Goal: Task Accomplishment & Management: Use online tool/utility

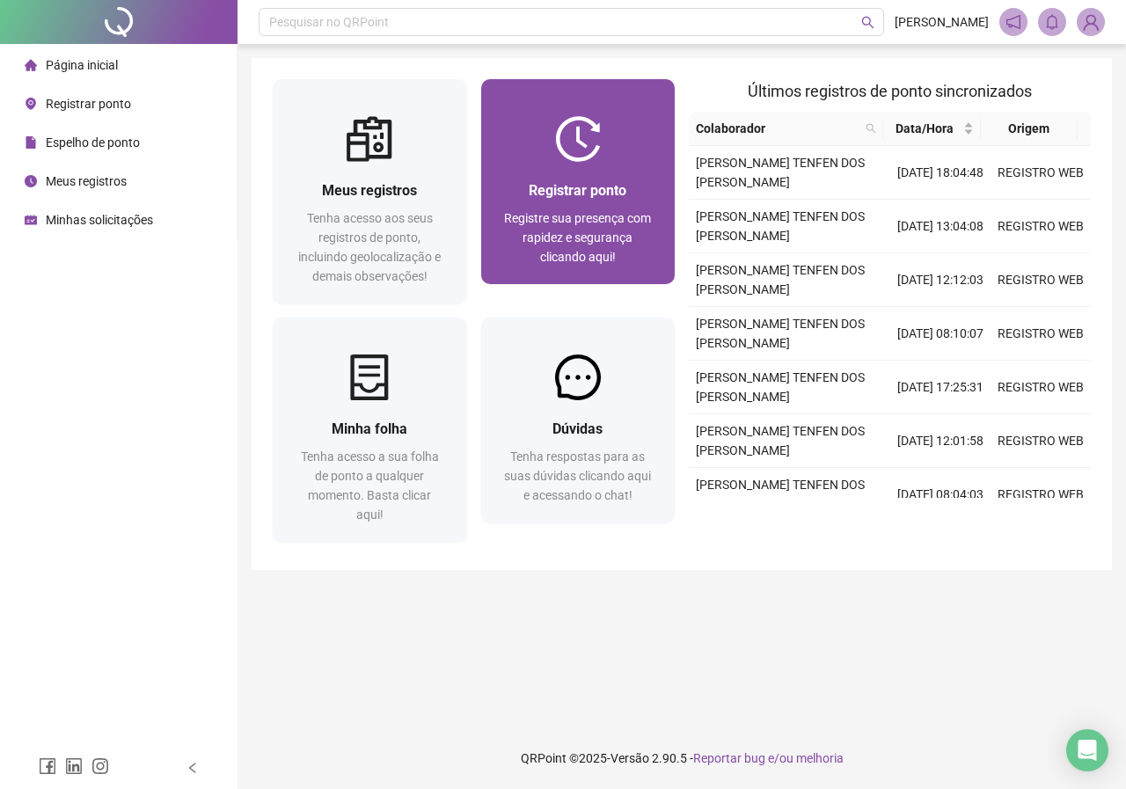
click at [604, 169] on div "Registrar ponto Registre sua presença com rapidez e segurança clicando aqui!" at bounding box center [578, 223] width 194 height 122
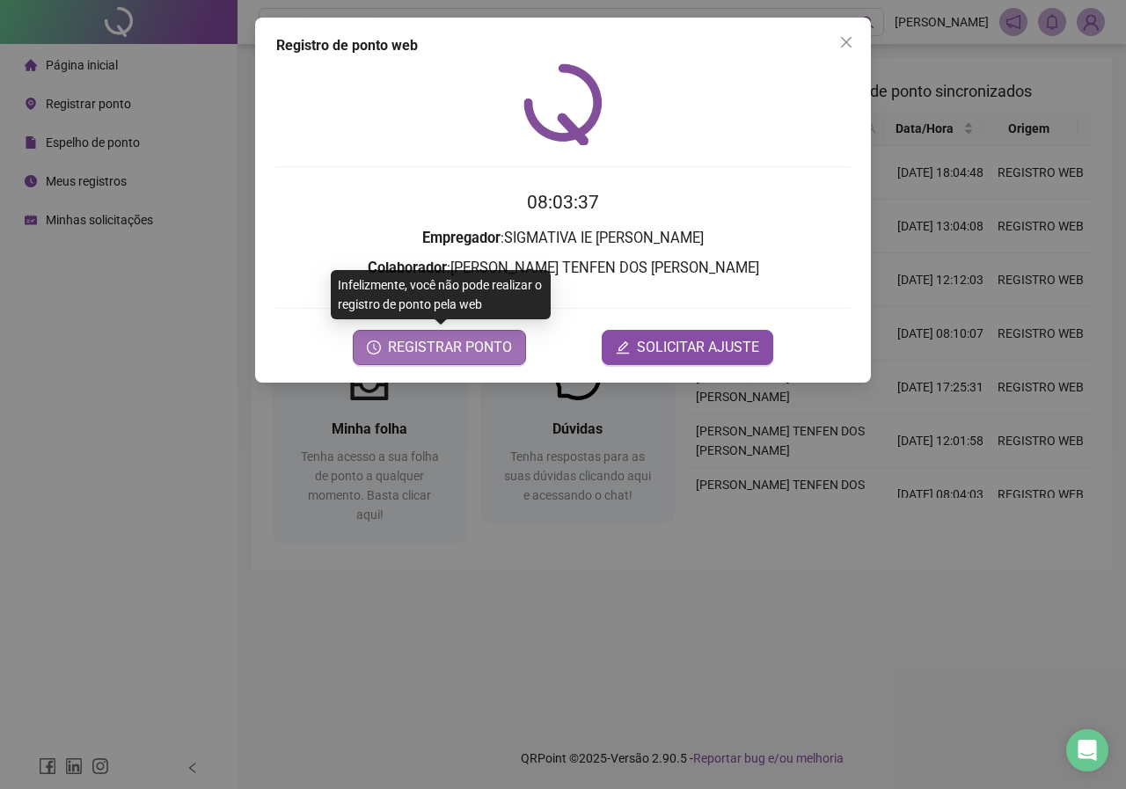
click at [502, 344] on span "REGISTRAR PONTO" at bounding box center [450, 347] width 124 height 21
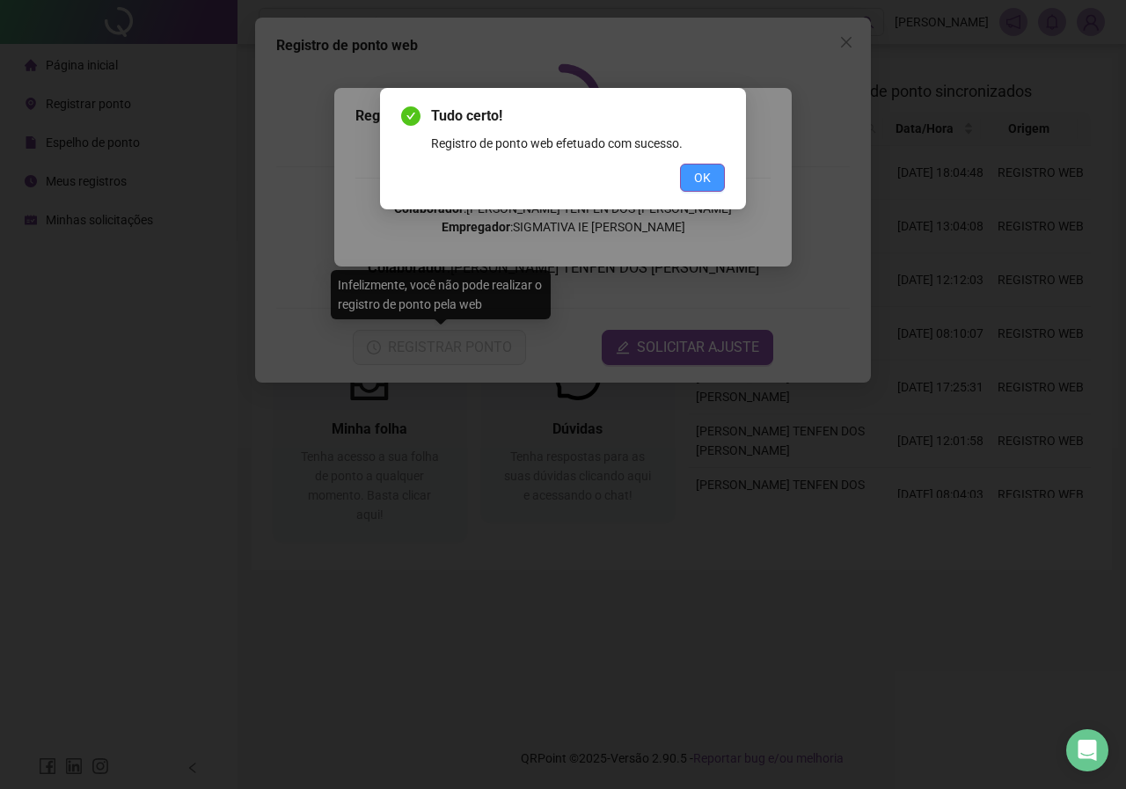
click at [711, 180] on button "OK" at bounding box center [702, 178] width 45 height 28
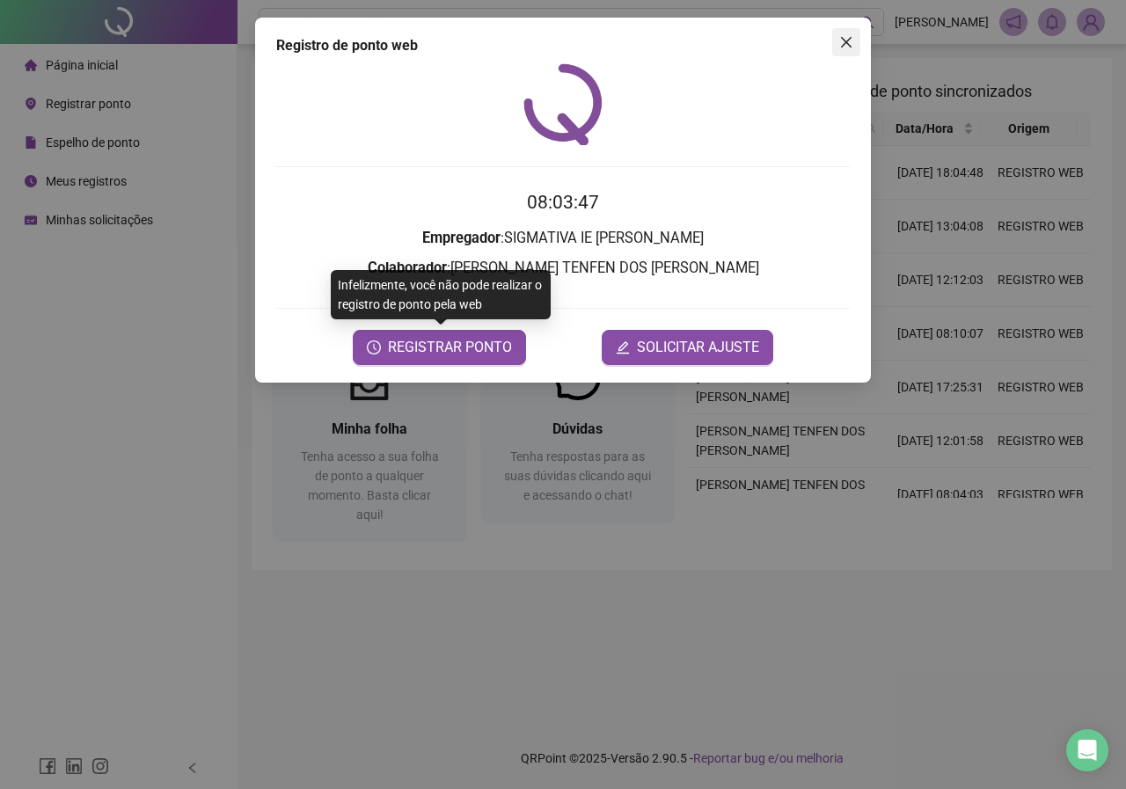
click at [842, 40] on icon "close" at bounding box center [846, 42] width 14 height 14
